Goal: Information Seeking & Learning: Check status

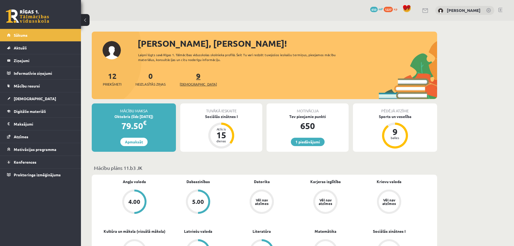
click at [188, 82] on span "[DEMOGRAPHIC_DATA]" at bounding box center [198, 84] width 37 height 5
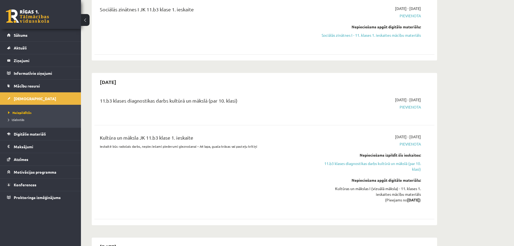
scroll to position [189, 0]
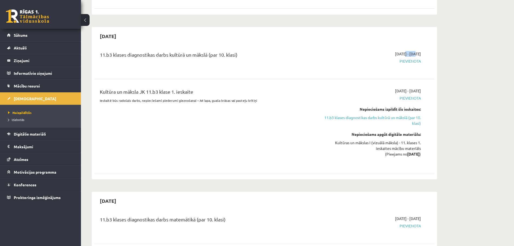
drag, startPoint x: 399, startPoint y: 54, endPoint x: 387, endPoint y: 53, distance: 12.5
click at [395, 53] on span "2025-10-01 - 2025-10-15" at bounding box center [408, 54] width 26 height 6
click at [322, 70] on div "11.b3 klases diagnostikas darbs kultūrā un mākslā (par 10. klasi) 2025-10-01 - …" at bounding box center [264, 61] width 340 height 30
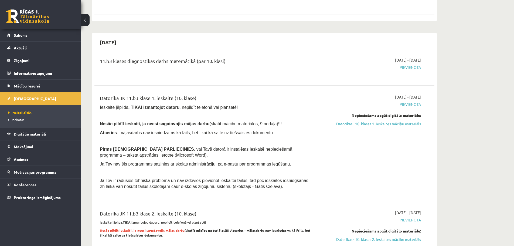
scroll to position [324, 0]
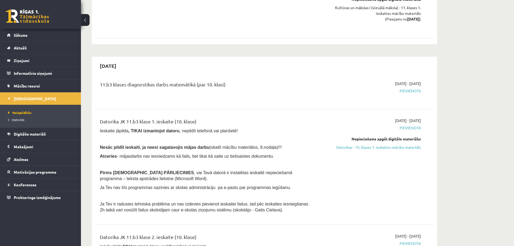
click at [171, 83] on div "11.b3 klases diagnostikas darbs matemātikā (par 10. klasi)" at bounding box center [205, 86] width 211 height 10
drag, startPoint x: 171, startPoint y: 83, endPoint x: 178, endPoint y: 83, distance: 7.0
click at [172, 83] on div "11.b3 klases diagnostikas darbs matemātikā (par 10. klasi)" at bounding box center [205, 86] width 211 height 10
click at [179, 83] on div "11.b3 klases diagnostikas darbs matemātikā (par 10. klasi)" at bounding box center [205, 86] width 211 height 10
click at [186, 83] on div "11.b3 klases diagnostikas darbs matemātikā (par 10. klasi)" at bounding box center [205, 86] width 211 height 10
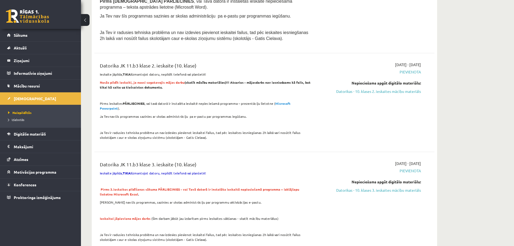
scroll to position [486, 0]
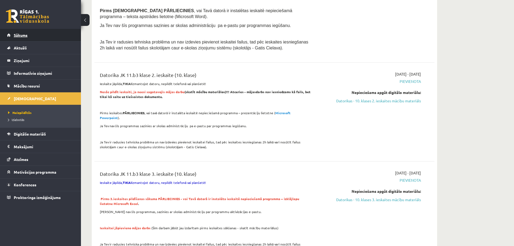
click at [11, 32] on link "Sākums" at bounding box center [40, 35] width 67 height 12
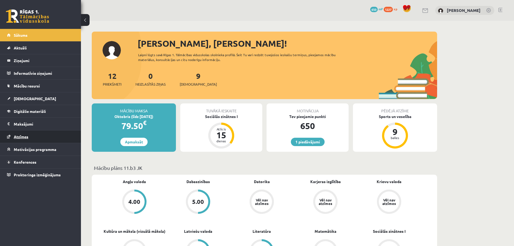
click at [45, 139] on link "Atzīmes" at bounding box center [40, 136] width 67 height 12
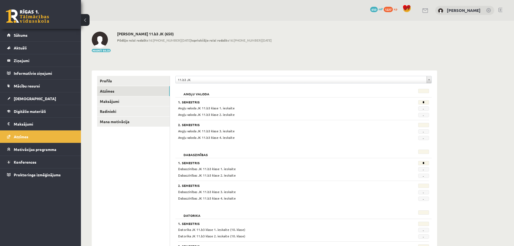
click at [343, 85] on div "**********" at bounding box center [303, 81] width 256 height 10
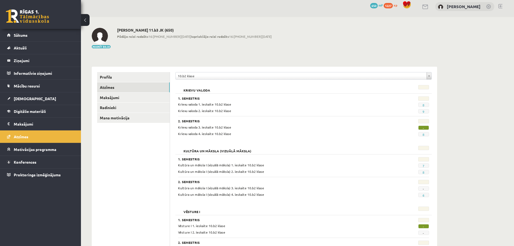
scroll to position [38, 0]
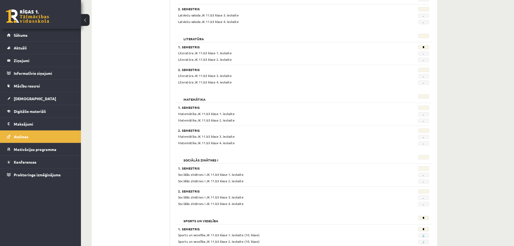
scroll to position [463, 0]
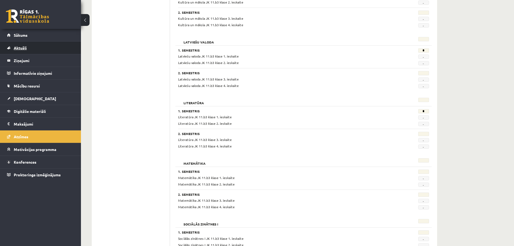
click at [50, 42] on link "Aktuāli" at bounding box center [40, 48] width 67 height 12
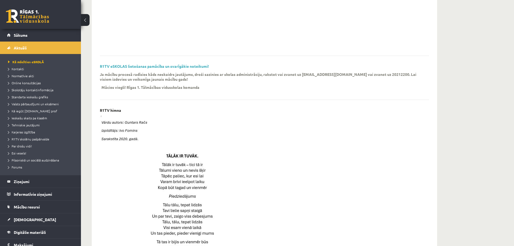
scroll to position [126, 0]
click at [21, 33] on link "Sākums" at bounding box center [40, 35] width 67 height 12
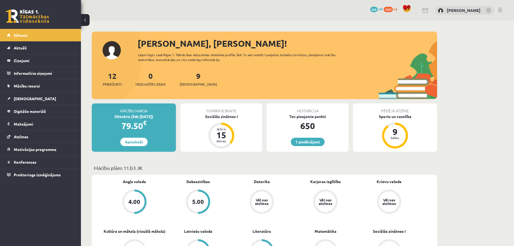
click at [500, 11] on link at bounding box center [500, 10] width 4 height 4
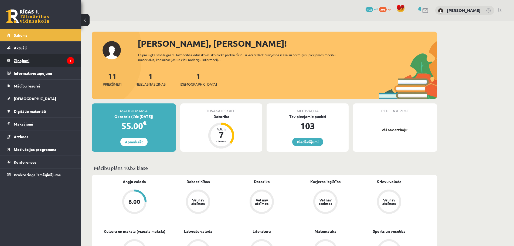
click at [58, 58] on legend "Ziņojumi 1" at bounding box center [44, 60] width 60 height 12
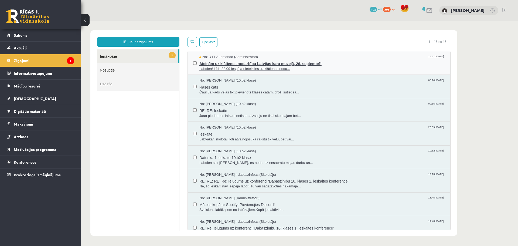
click at [321, 60] on span "Aicinām uz klātienes nodarbību Latvijas kara muzejā, 26. septembrī!" at bounding box center [322, 63] width 246 height 7
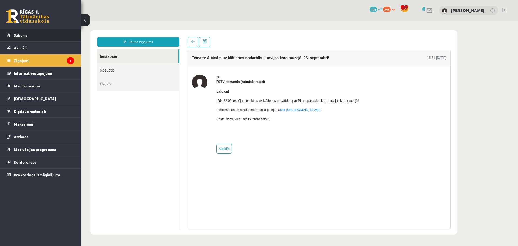
click at [29, 36] on link "Sākums" at bounding box center [40, 35] width 67 height 12
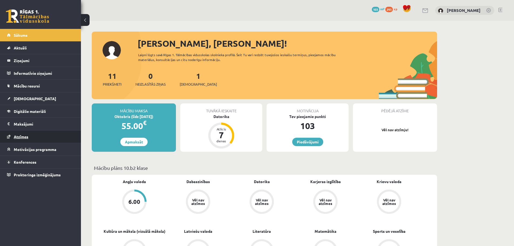
click at [27, 136] on span "Atzīmes" at bounding box center [21, 136] width 15 height 5
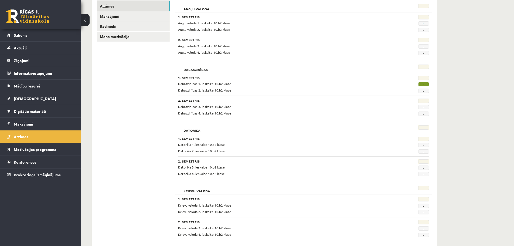
scroll to position [31, 0]
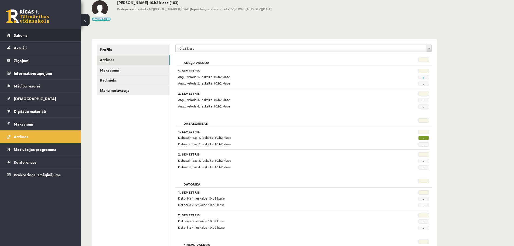
click at [28, 34] on link "Sākums" at bounding box center [40, 35] width 67 height 12
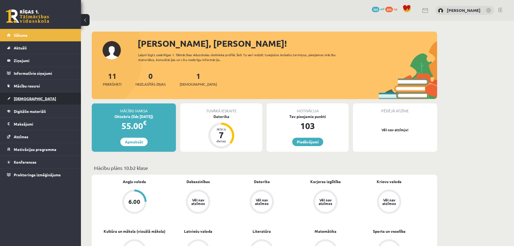
click at [23, 99] on span "[DEMOGRAPHIC_DATA]" at bounding box center [35, 98] width 42 height 5
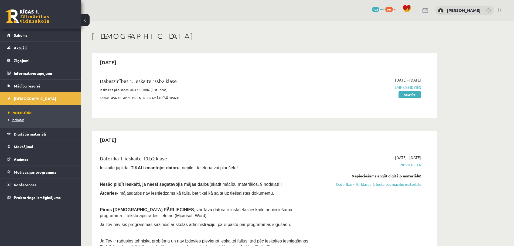
click at [20, 120] on span "Izlabotās" at bounding box center [16, 119] width 16 height 4
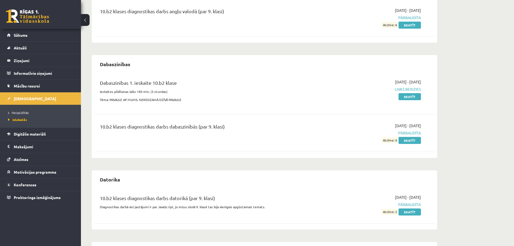
scroll to position [108, 0]
drag, startPoint x: 391, startPoint y: 141, endPoint x: 404, endPoint y: 141, distance: 13.5
click at [404, 141] on div "2025-09-01 - 2025-09-15 Pārbaudīta Atzīme: 6 Skatīt" at bounding box center [370, 132] width 110 height 20
click at [447, 141] on div "Ieskaites Angļu valoda Angļu valoda 1. ieskaite 10.b2 klase 2025-09-01 - 2025-0…" at bounding box center [264, 185] width 367 height 545
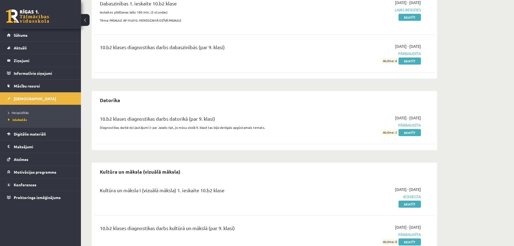
scroll to position [189, 0]
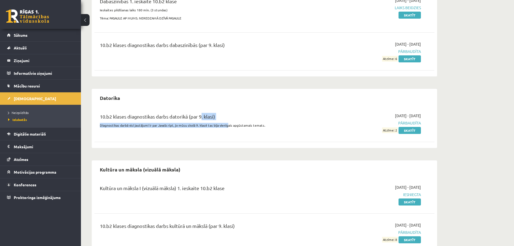
drag, startPoint x: 200, startPoint y: 121, endPoint x: 229, endPoint y: 126, distance: 29.3
click at [229, 126] on div "10.b2 klases diagnostikas darbs datorikā (par 9. klasi) Diagnostikas darbā visi…" at bounding box center [205, 123] width 219 height 20
click at [242, 126] on p "Diagnostikas darbā visi jautājumi ir par JavaScript, jo mūsu skolā 9. klasē tas…" at bounding box center [205, 125] width 211 height 5
drag, startPoint x: 251, startPoint y: 126, endPoint x: 256, endPoint y: 126, distance: 5.4
click at [256, 126] on p "Diagnostikas darbā visi jautājumi ir par JavaScript, jo mūsu skolā 9. klasē tas…" at bounding box center [205, 125] width 211 height 5
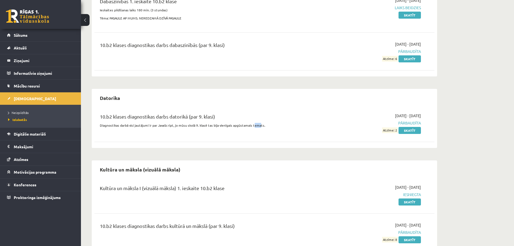
click at [256, 126] on p "Diagnostikas darbā visi jautājumi ir par JavaScript, jo mūsu skolā 9. klasē tas…" at bounding box center [205, 125] width 211 height 5
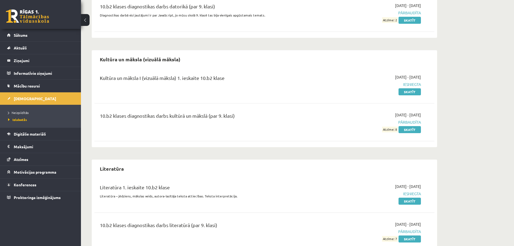
scroll to position [320, 0]
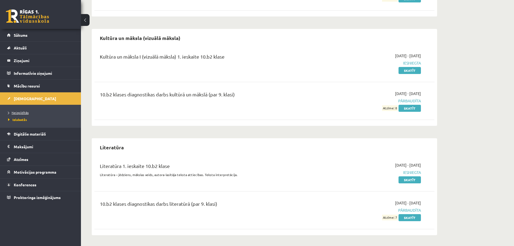
click at [25, 113] on span "Neizpildītās" at bounding box center [18, 112] width 21 height 4
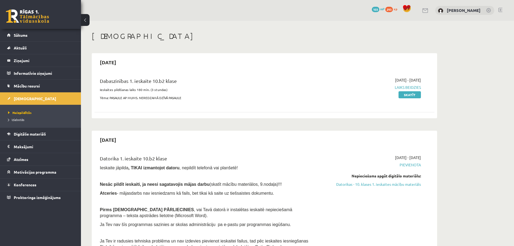
drag, startPoint x: 128, startPoint y: 139, endPoint x: 134, endPoint y: 143, distance: 7.6
click at [95, 138] on h2 "[DATE]" at bounding box center [107, 139] width 27 height 13
click at [188, 150] on div "Datorika 1. ieskaite 10.b2 klase Ieskaite jāpilda , TIKAI izmantojot datoru , n…" at bounding box center [264, 203] width 340 height 109
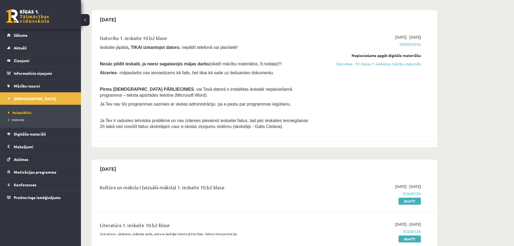
scroll to position [81, 0]
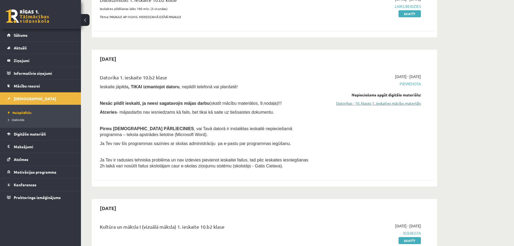
click at [403, 104] on link "Datorikas - 10. klases 1. ieskaites mācību materiāls" at bounding box center [370, 103] width 102 height 6
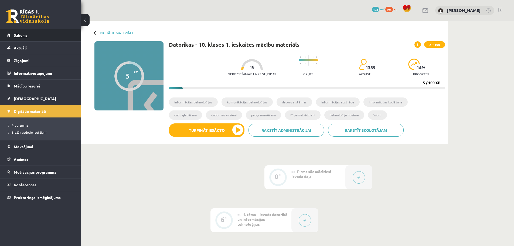
click at [50, 35] on link "Sākums" at bounding box center [40, 35] width 67 height 12
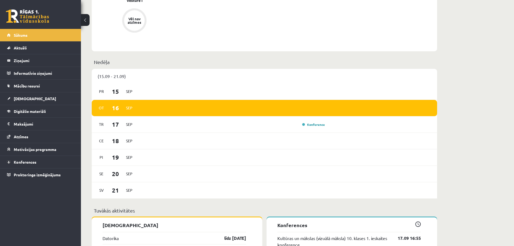
scroll to position [297, 0]
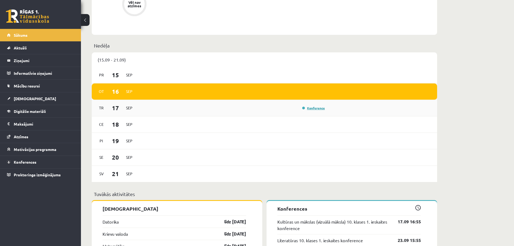
click at [313, 108] on link "Konference" at bounding box center [313, 108] width 23 height 4
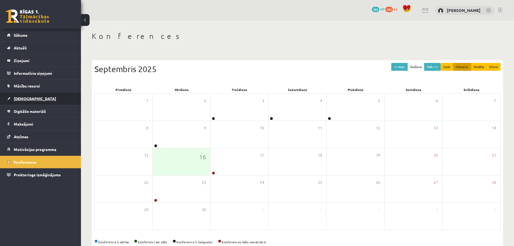
click at [31, 100] on link "[DEMOGRAPHIC_DATA]" at bounding box center [40, 98] width 67 height 12
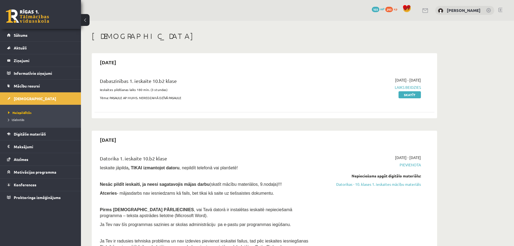
click at [499, 9] on link at bounding box center [500, 10] width 4 height 4
